Goal: Information Seeking & Learning: Learn about a topic

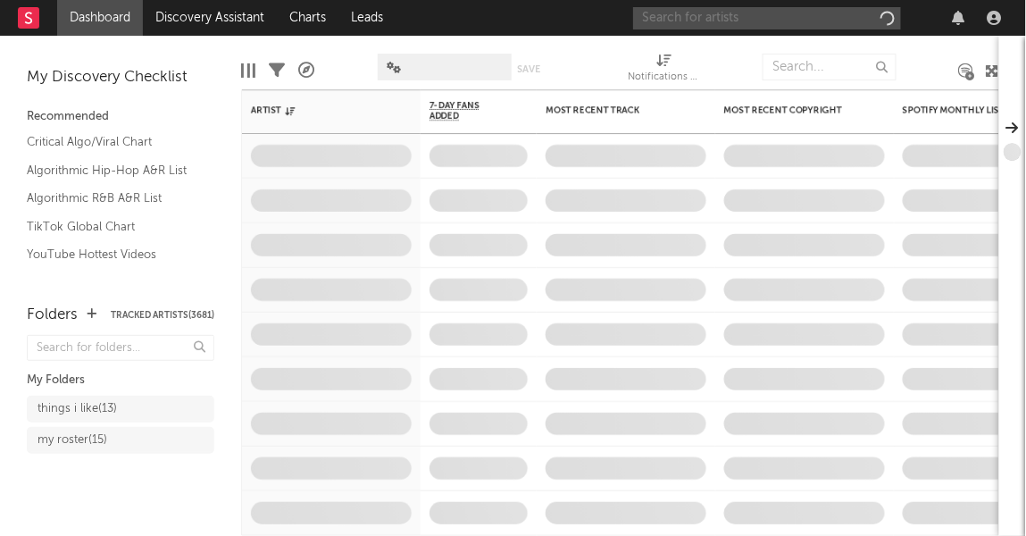
click at [770, 18] on input "text" at bounding box center [767, 18] width 268 height 22
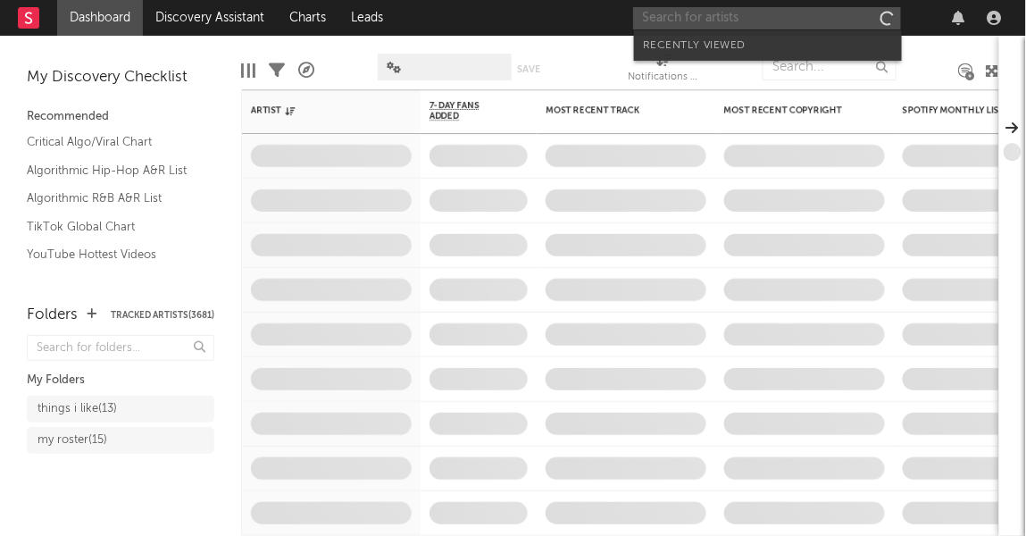
paste input "svn4vr"
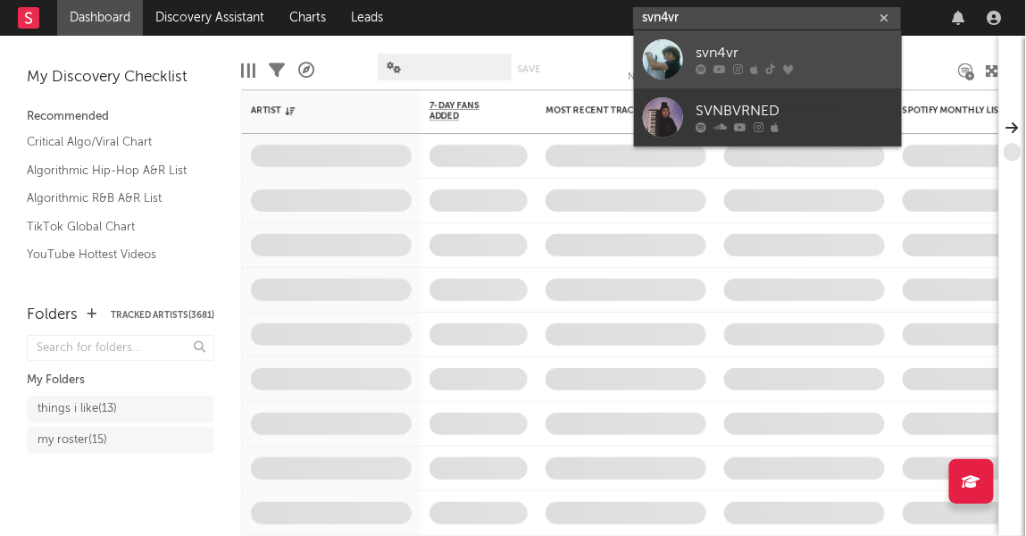
type input "svn4vr"
click at [785, 46] on div "svn4vr" at bounding box center [795, 53] width 197 height 21
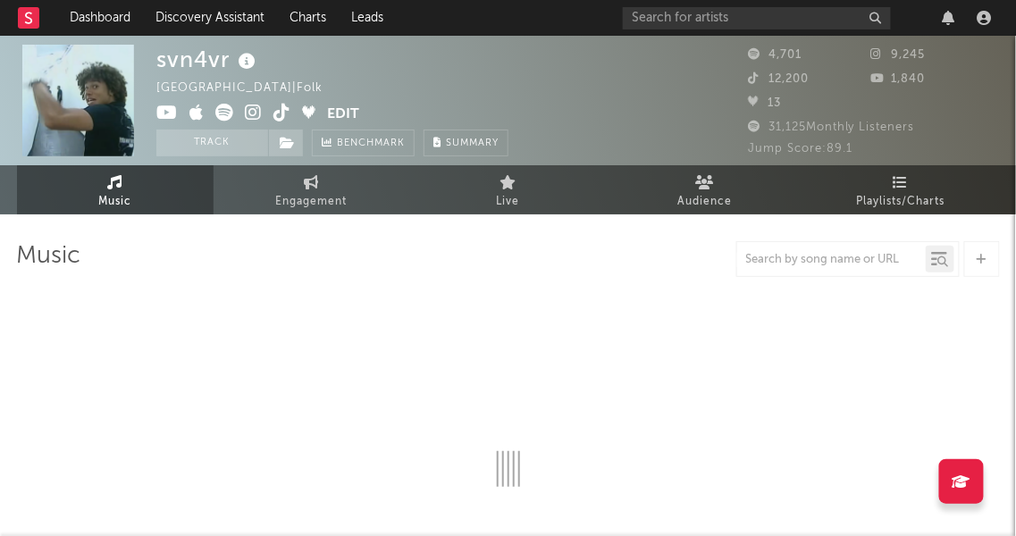
select select "1w"
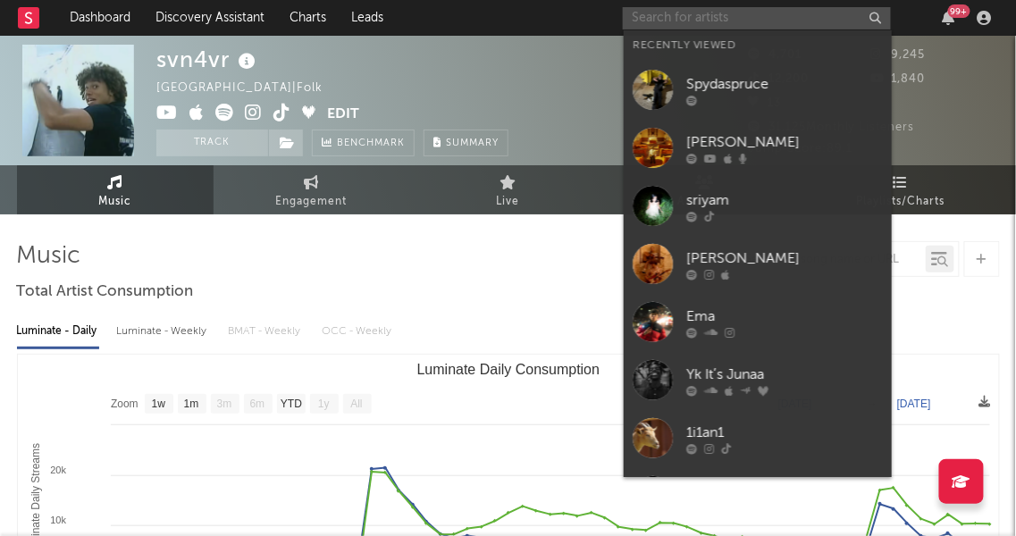
click at [713, 20] on input "text" at bounding box center [757, 18] width 268 height 22
paste input "[PERSON_NAME]"
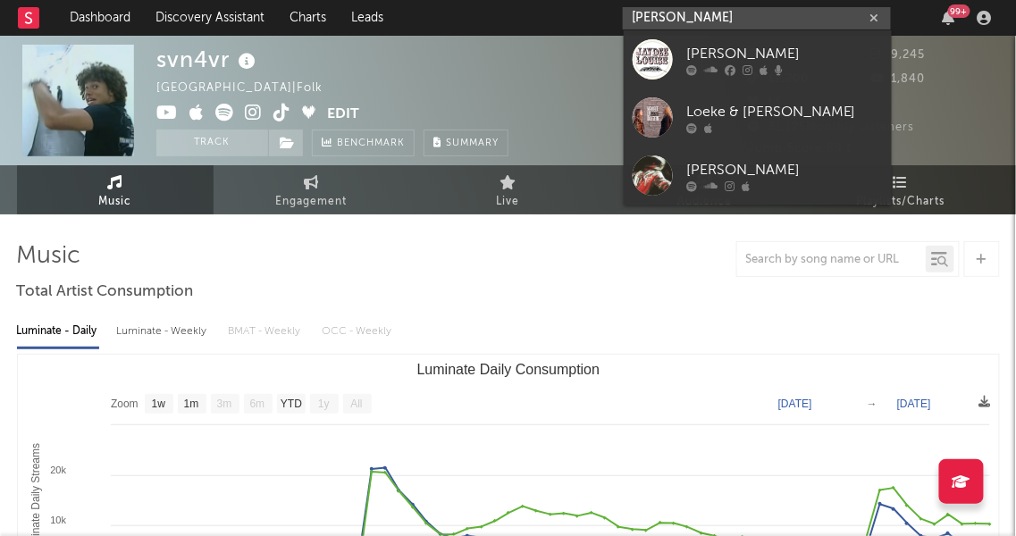
click at [697, 15] on input "[PERSON_NAME]" at bounding box center [757, 18] width 268 height 22
click at [699, 13] on input "[PERSON_NAME]" at bounding box center [757, 18] width 268 height 22
paste input "text"
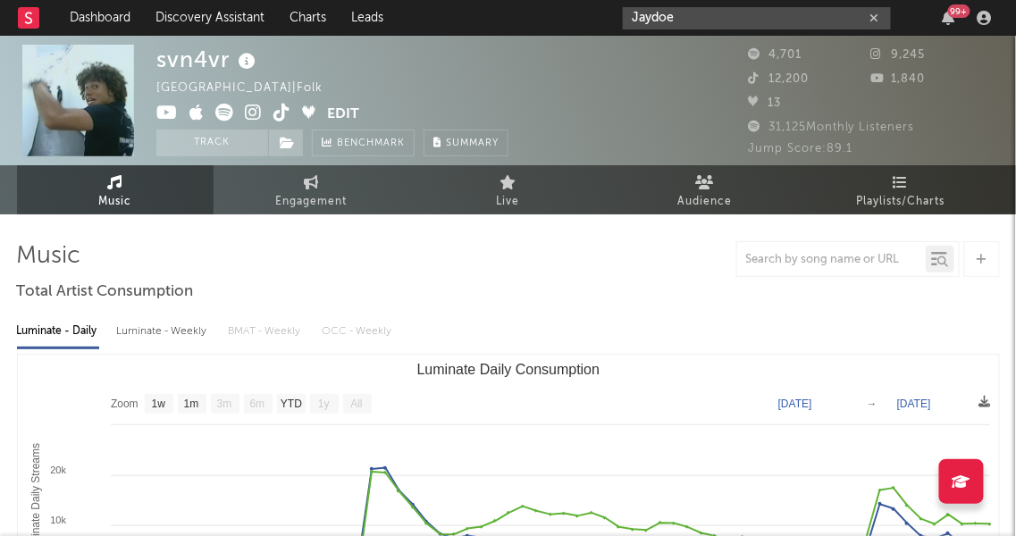
type input "Jaydoe"
click at [482, 60] on div "svn4vr [GEOGRAPHIC_DATA] | Folk Edit Track Benchmark Summary" at bounding box center [332, 101] width 352 height 112
click at [252, 113] on icon at bounding box center [253, 113] width 17 height 18
click at [84, 24] on link "Dashboard" at bounding box center [100, 18] width 86 height 36
